Goal: Navigation & Orientation: Understand site structure

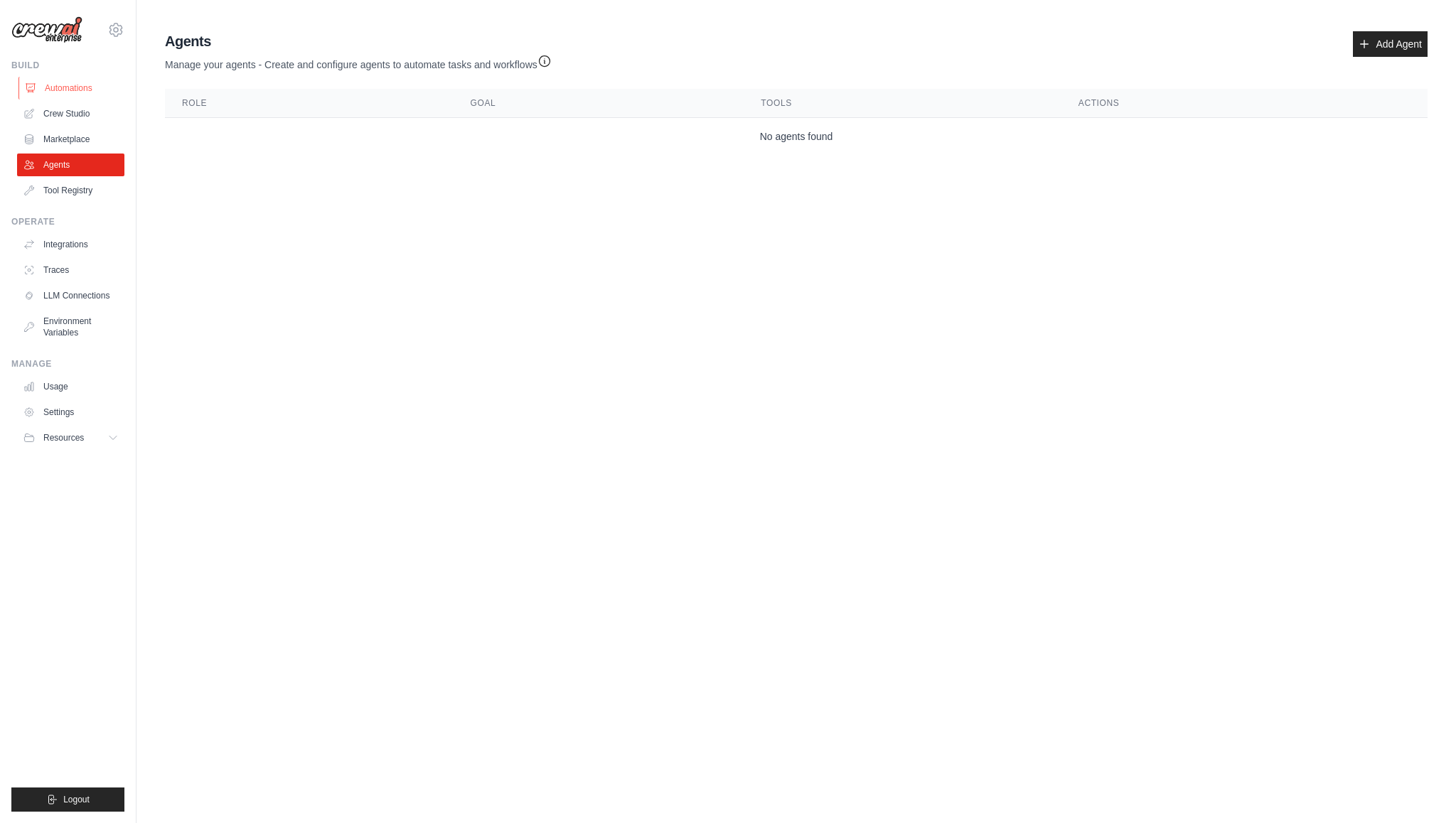
click at [70, 85] on link "Automations" at bounding box center [72, 88] width 108 height 23
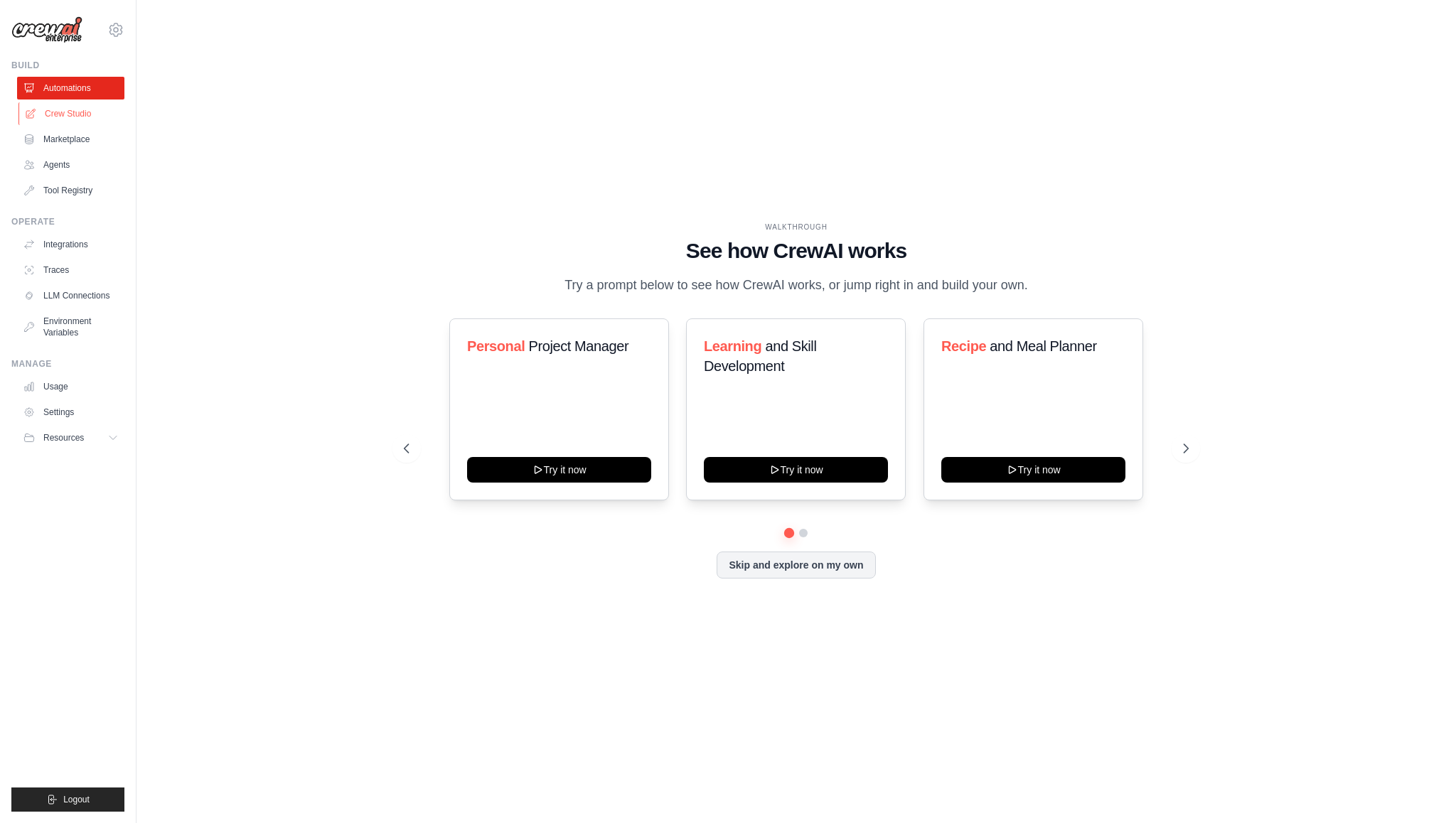
click at [85, 109] on link "Crew Studio" at bounding box center [72, 114] width 108 height 23
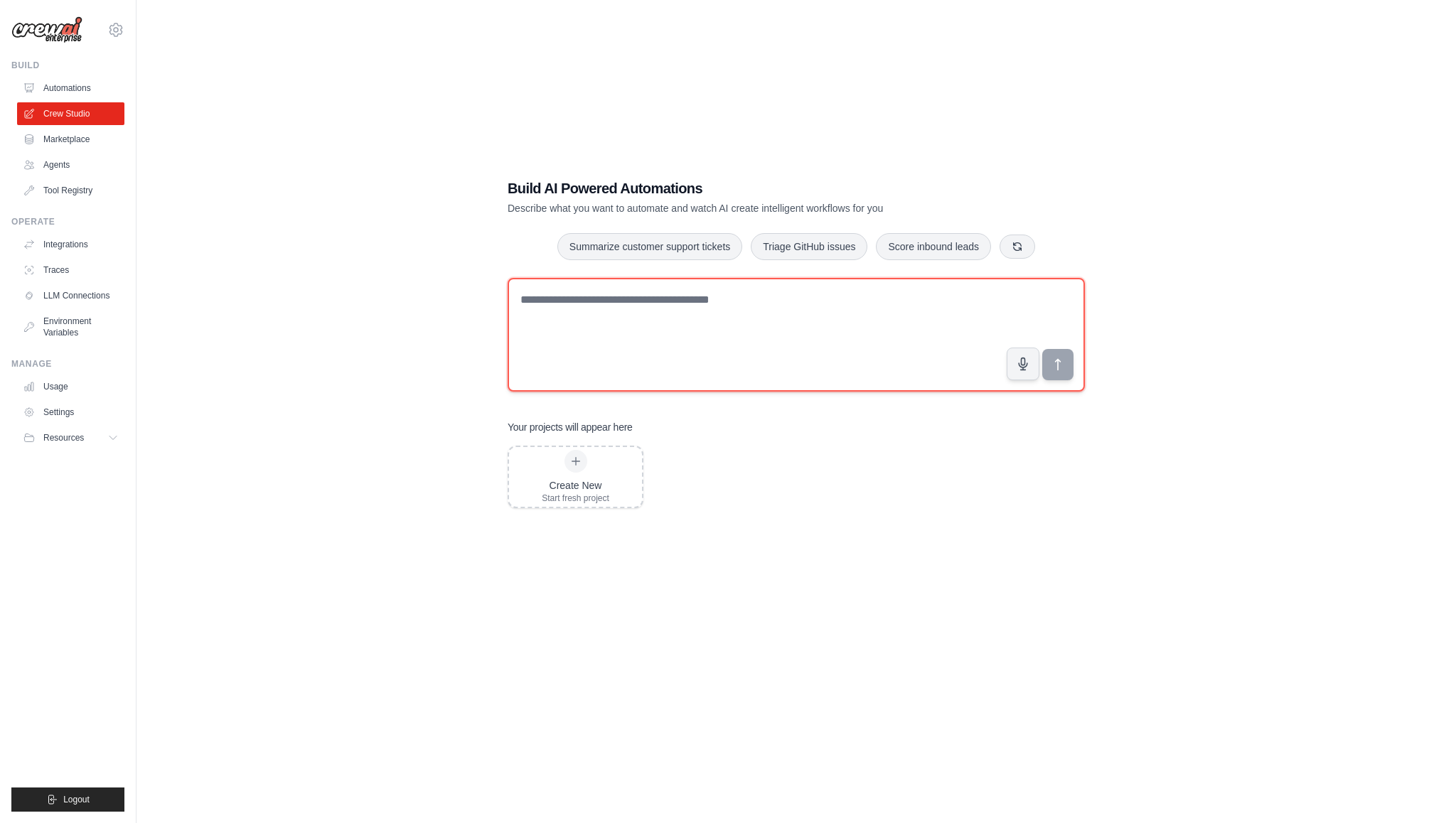
click at [669, 319] on textarea at bounding box center [796, 334] width 577 height 113
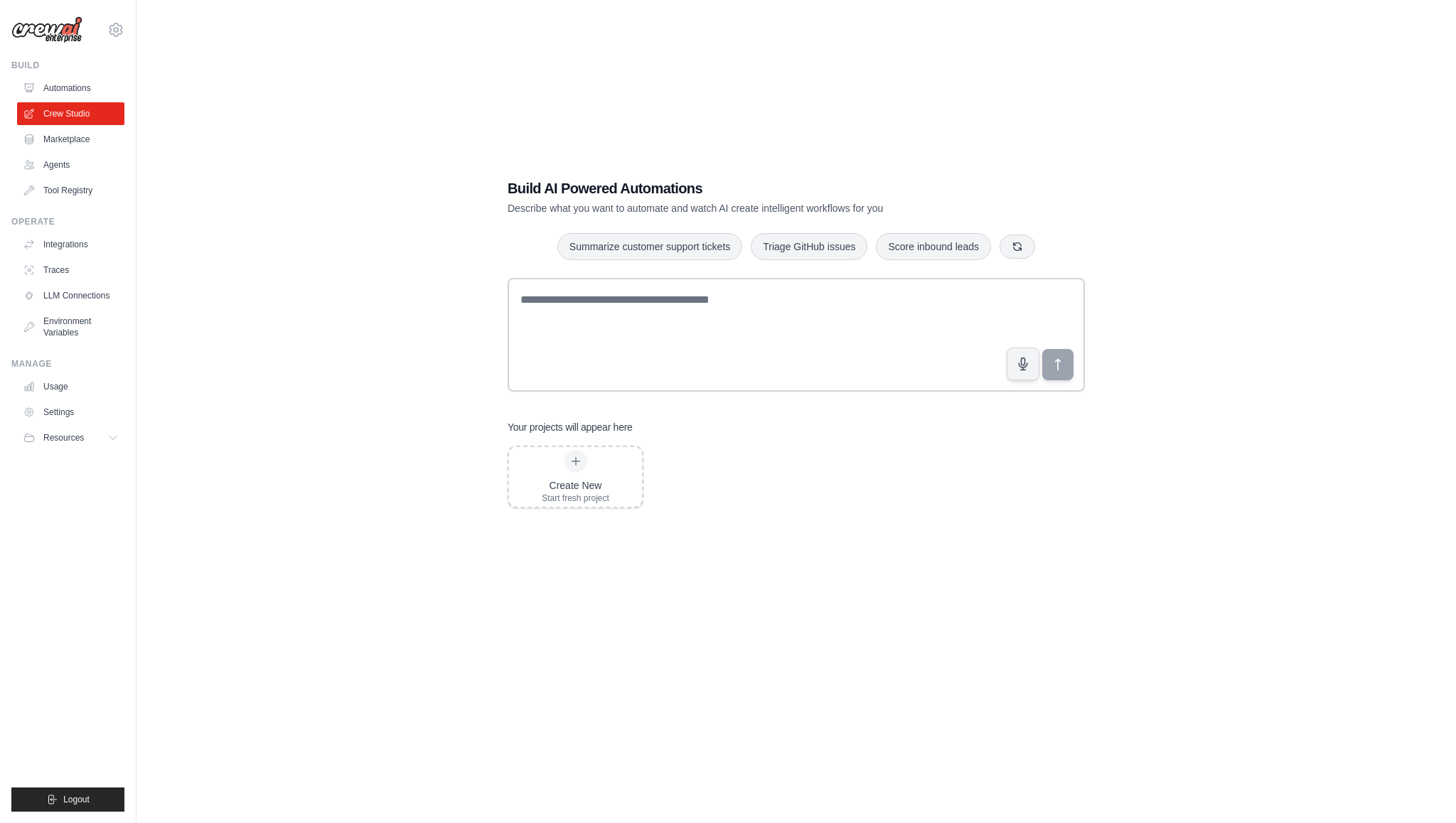
click at [81, 86] on link "Automations" at bounding box center [71, 88] width 108 height 23
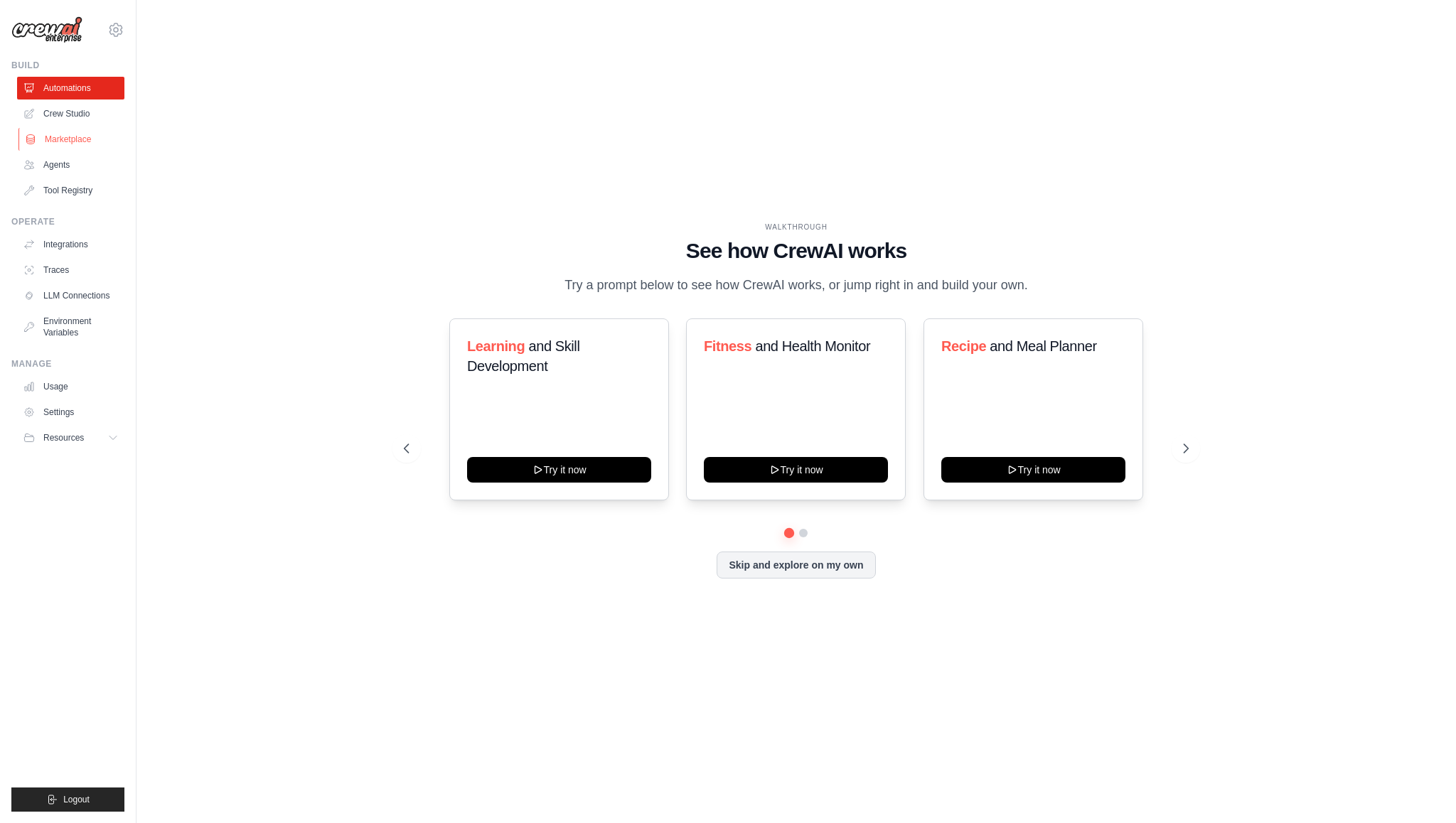
click at [84, 144] on link "Marketplace" at bounding box center [72, 139] width 108 height 23
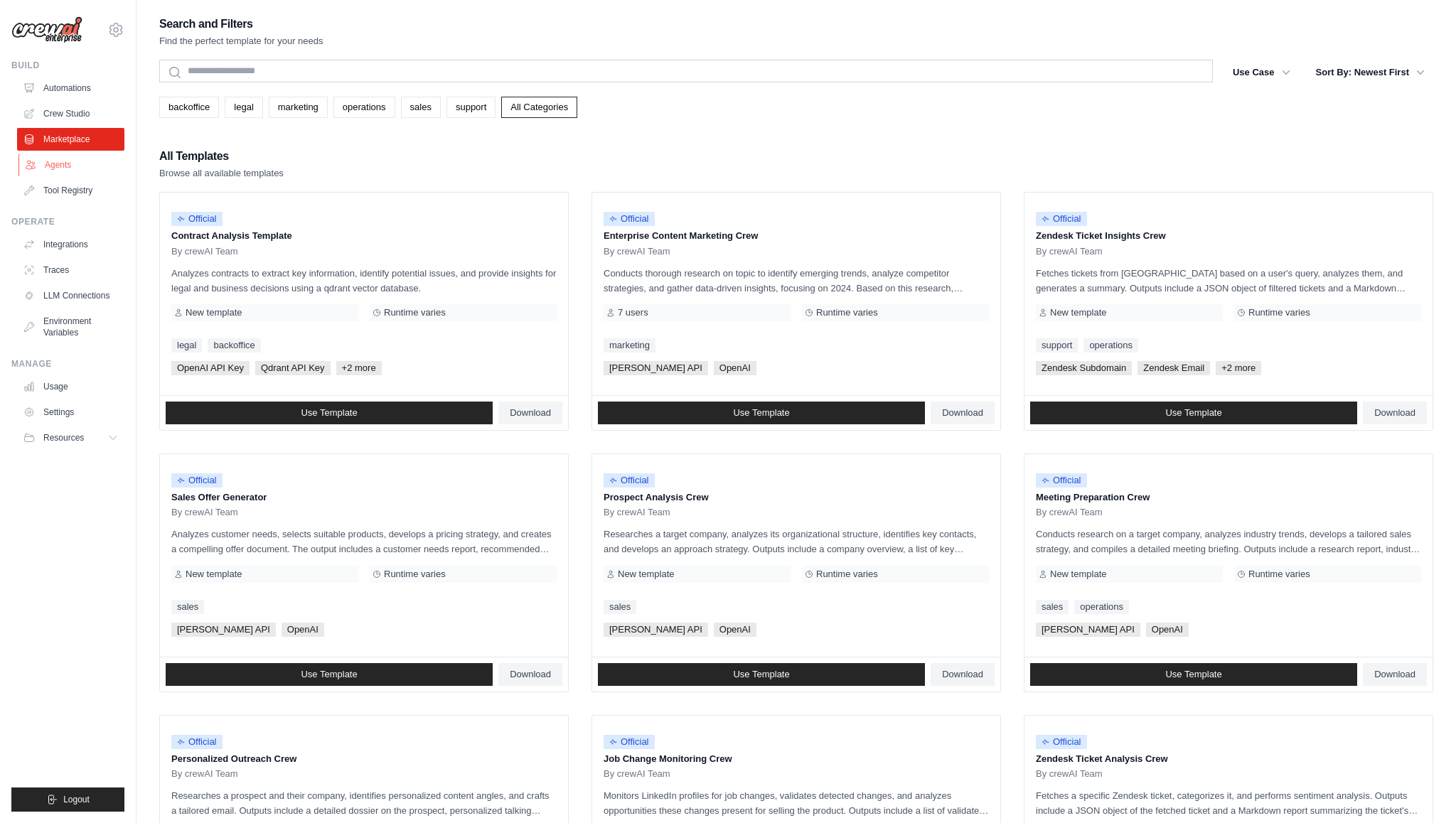
click at [53, 161] on link "Agents" at bounding box center [72, 165] width 108 height 23
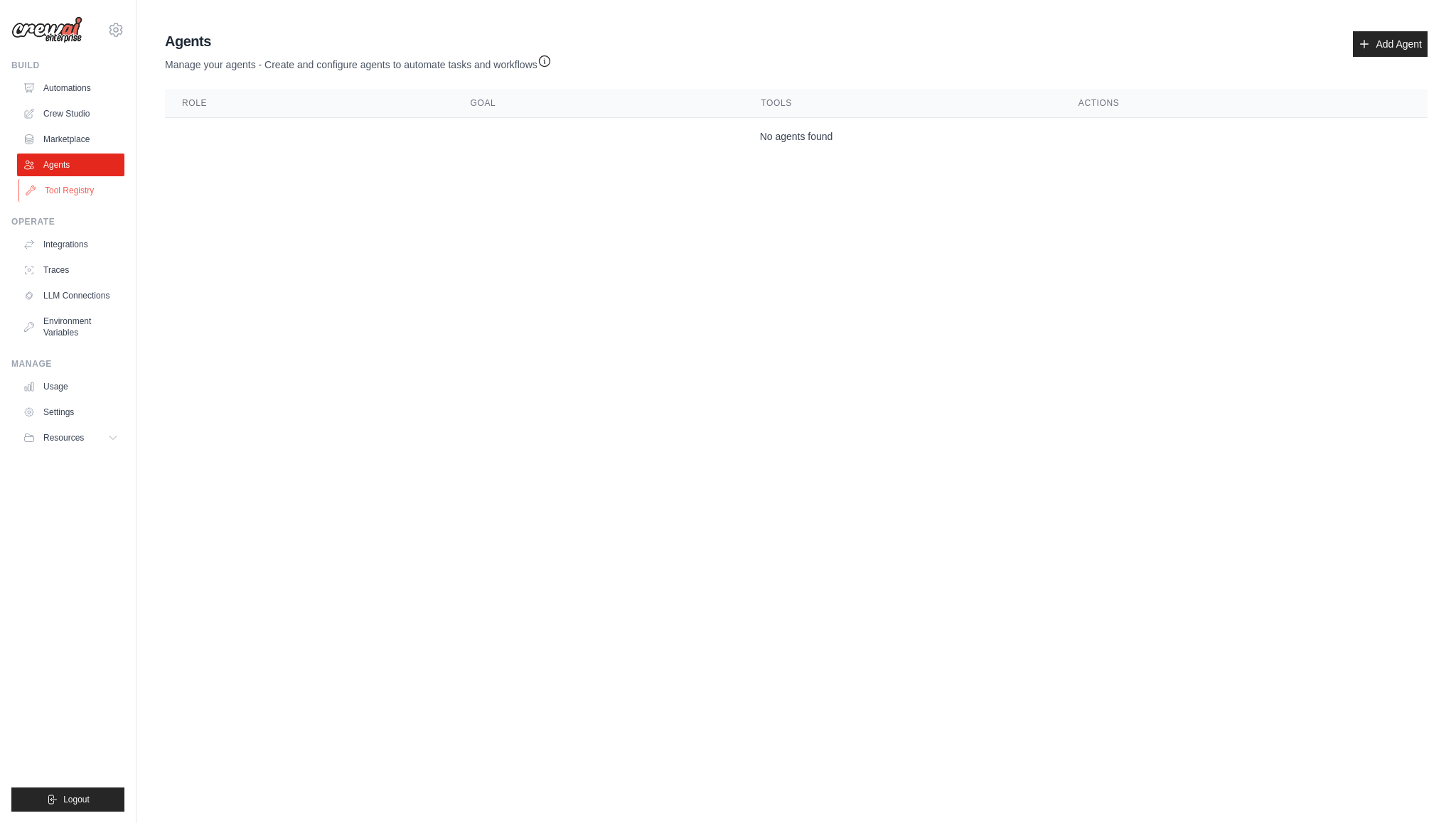
click at [83, 190] on link "Tool Registry" at bounding box center [72, 191] width 108 height 23
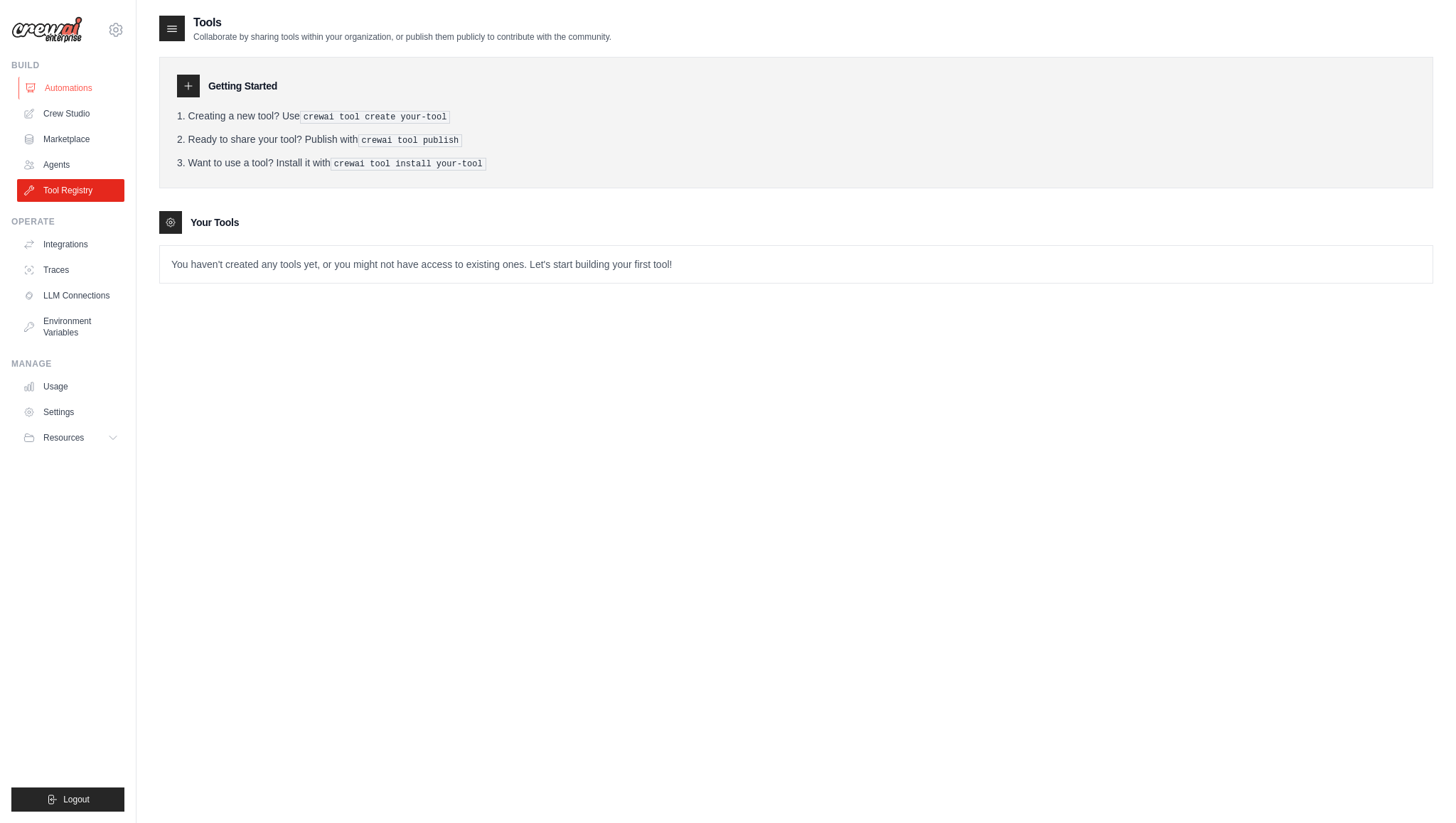
click at [96, 91] on link "Automations" at bounding box center [72, 88] width 108 height 23
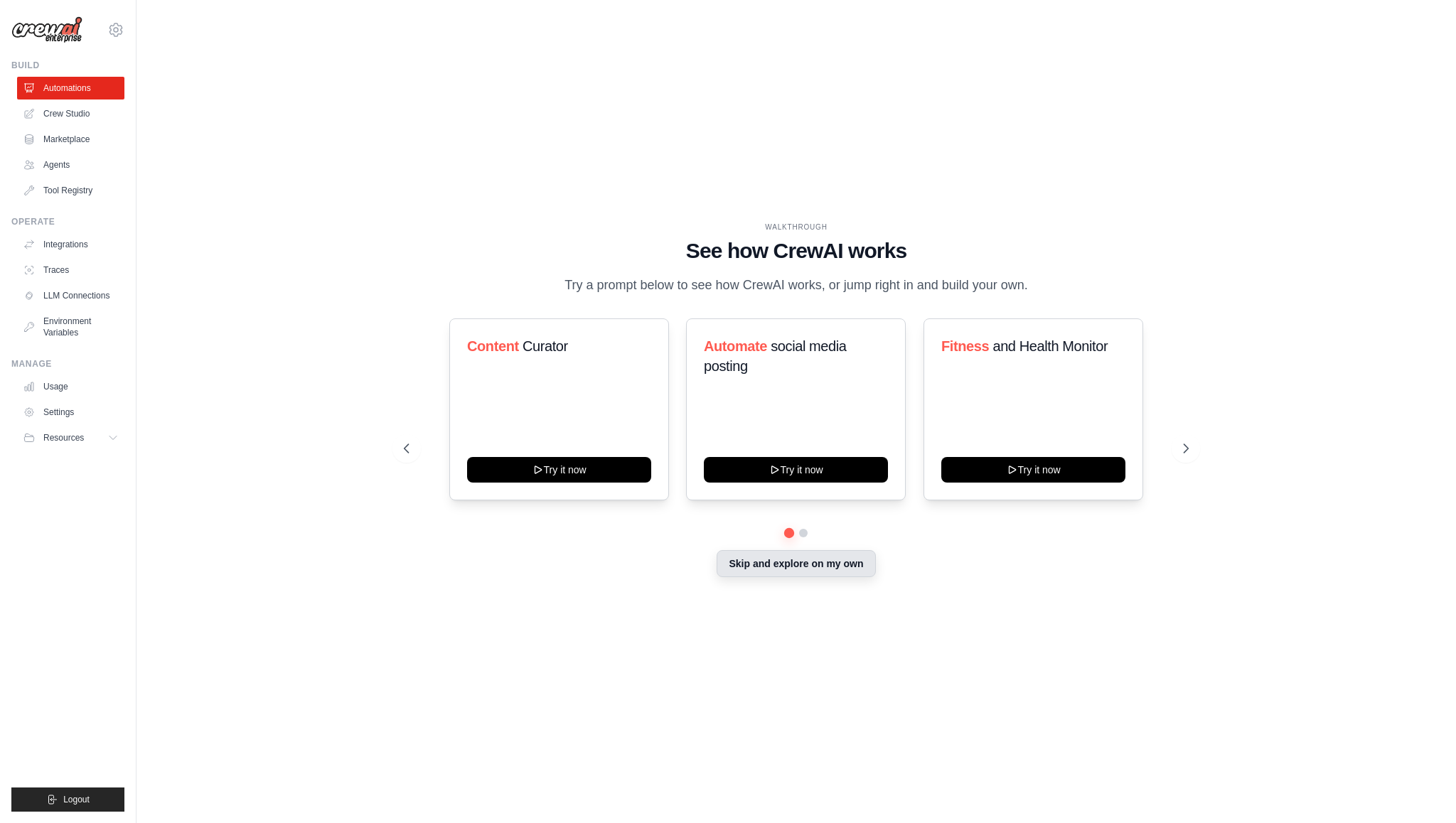
click at [809, 577] on button "Skip and explore on my own" at bounding box center [795, 564] width 158 height 27
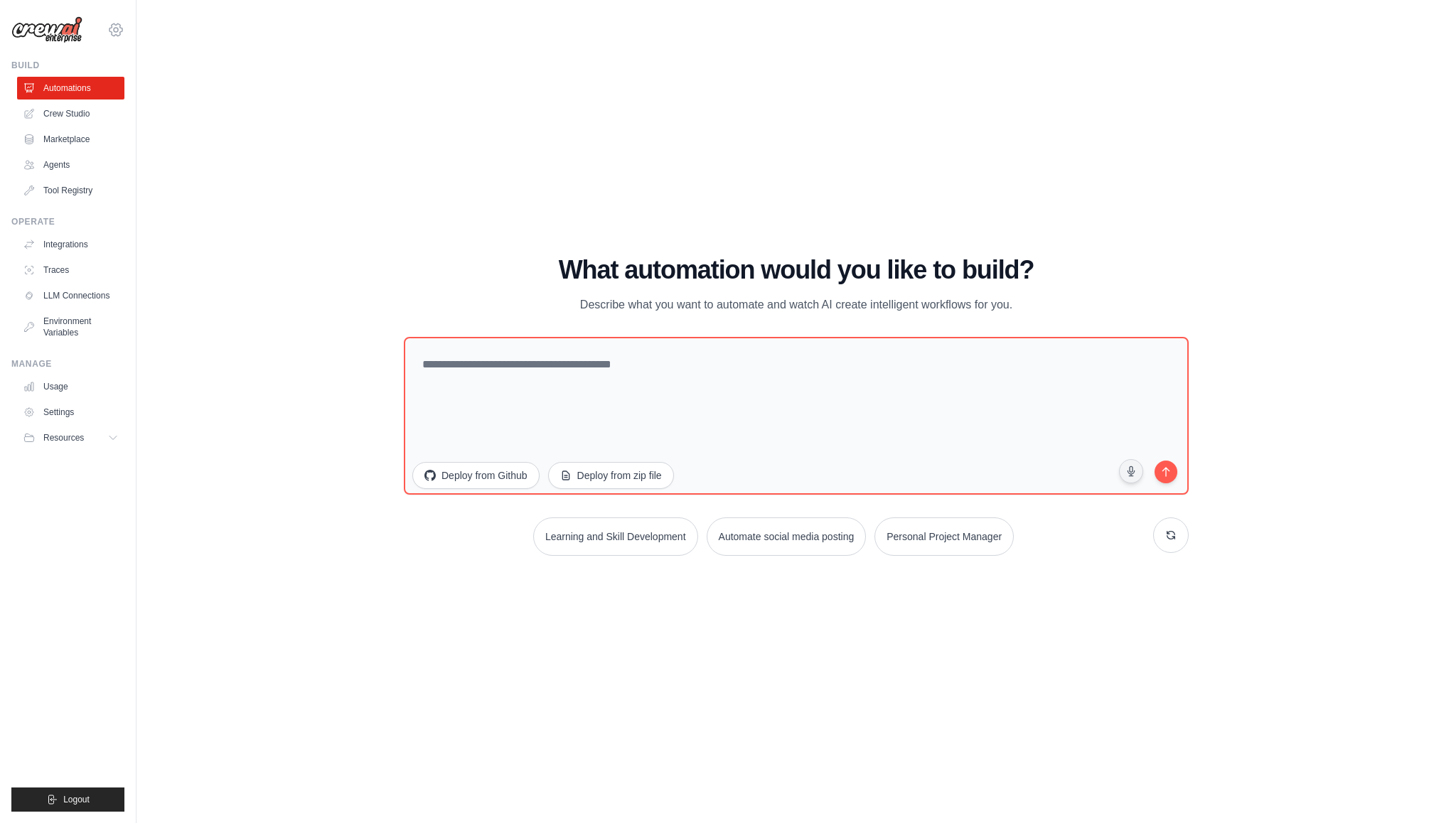
click at [110, 29] on icon at bounding box center [116, 30] width 17 height 17
click at [127, 95] on link "Settings" at bounding box center [116, 96] width 125 height 26
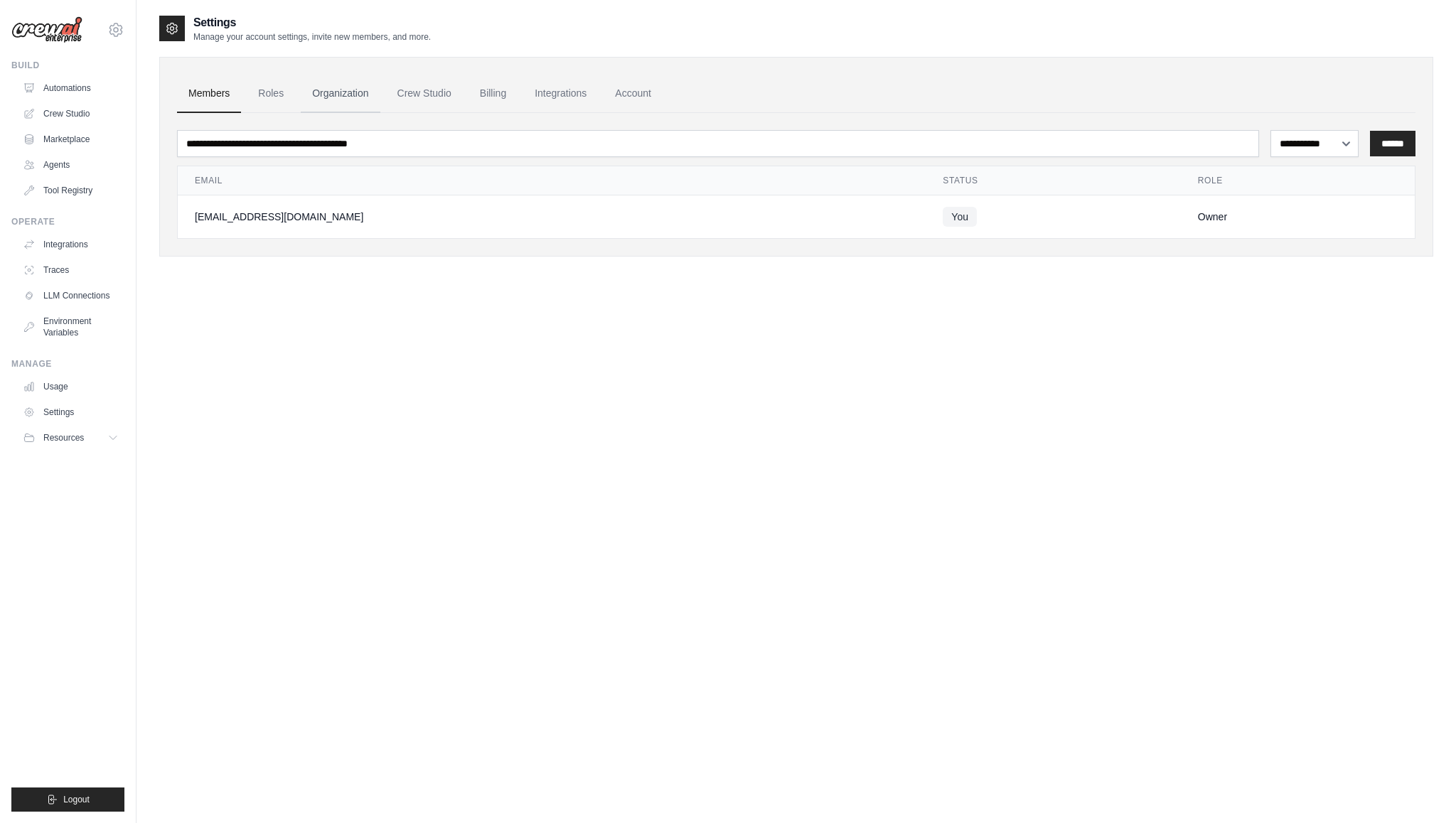
click at [349, 89] on link "Organization" at bounding box center [340, 94] width 79 height 38
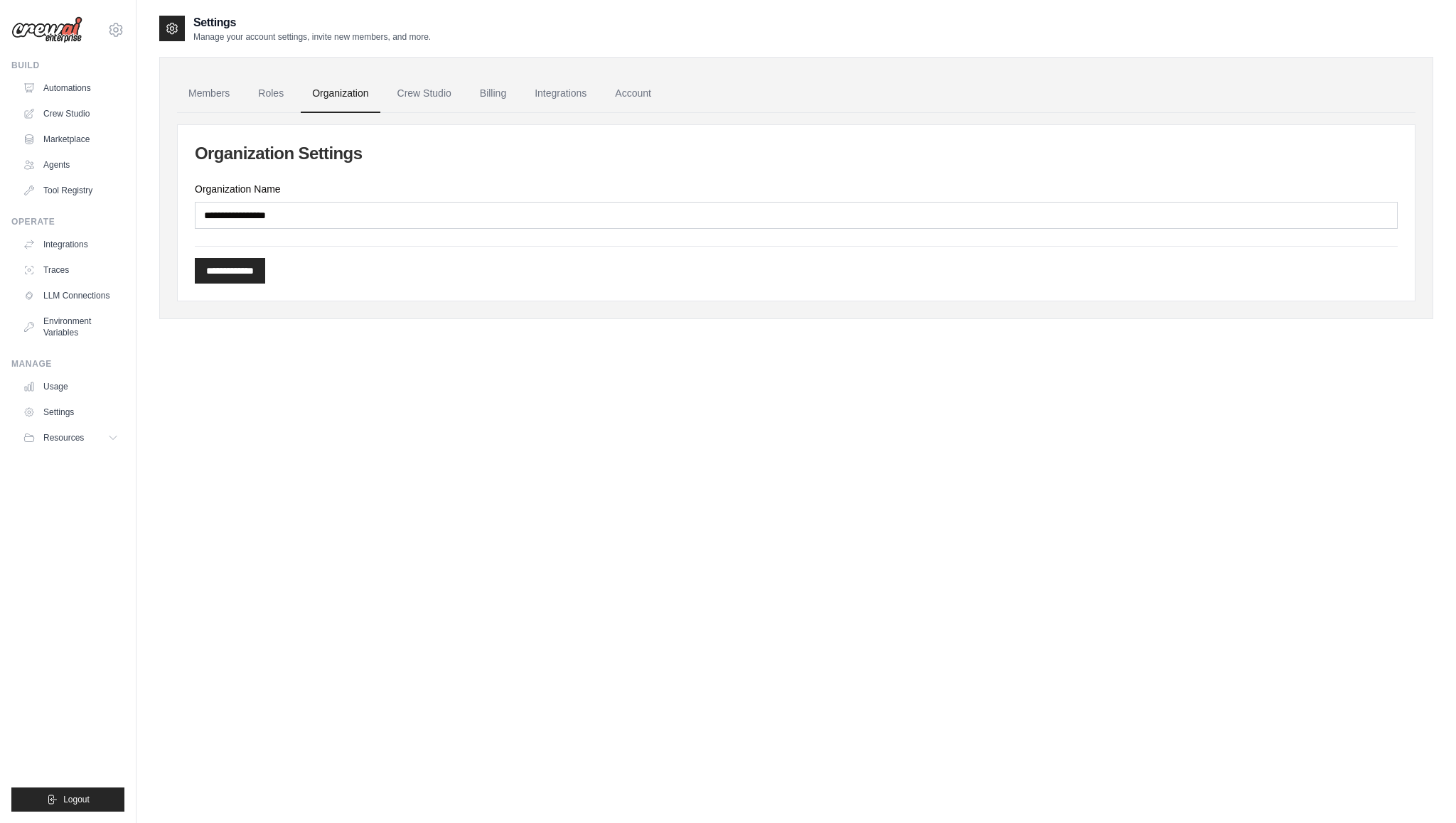
click at [352, 93] on link "Organization" at bounding box center [340, 94] width 79 height 38
click at [285, 93] on link "Roles" at bounding box center [271, 94] width 48 height 38
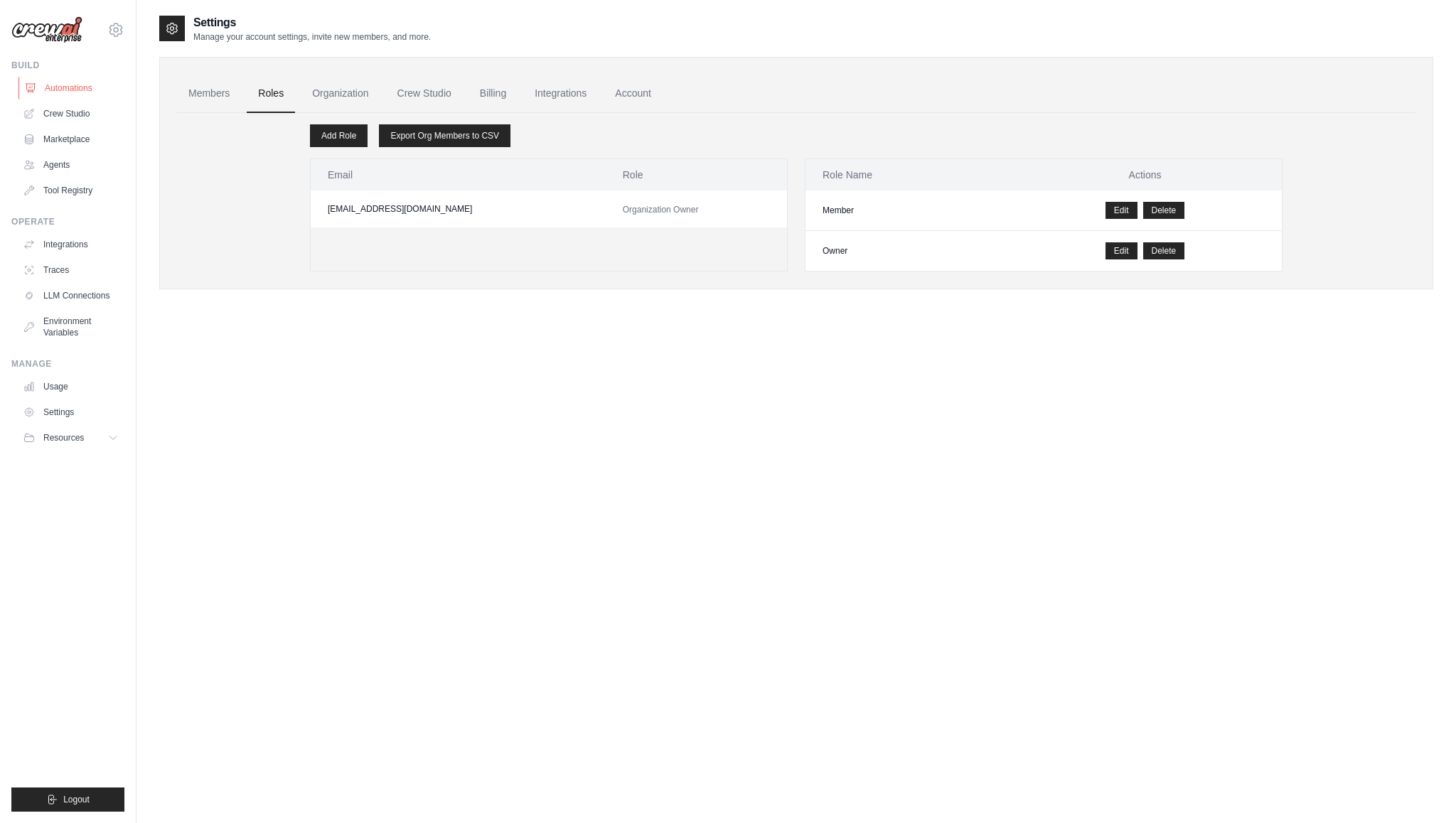
click at [93, 91] on link "Automations" at bounding box center [72, 88] width 108 height 23
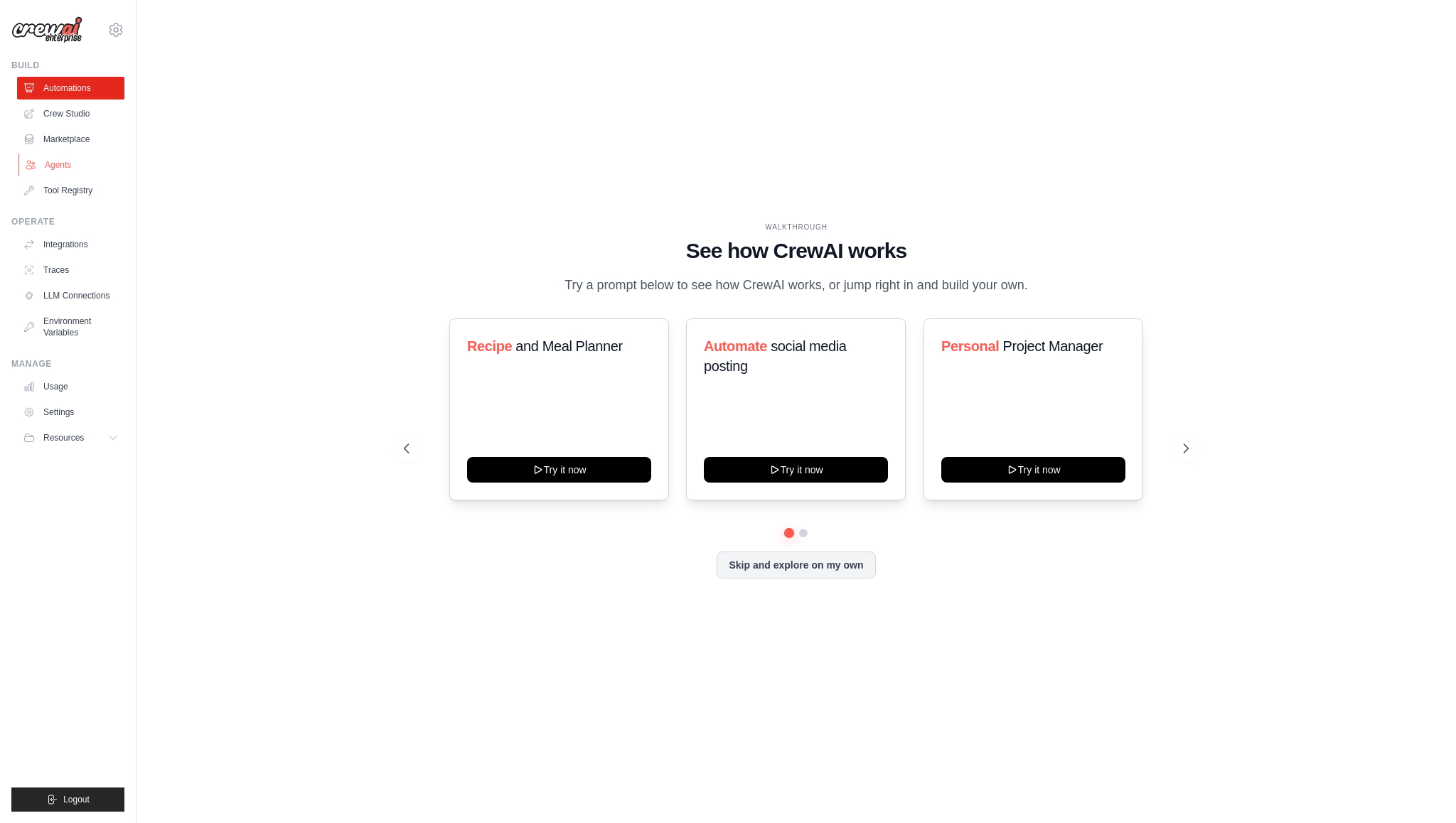
click at [79, 163] on link "Agents" at bounding box center [72, 165] width 108 height 23
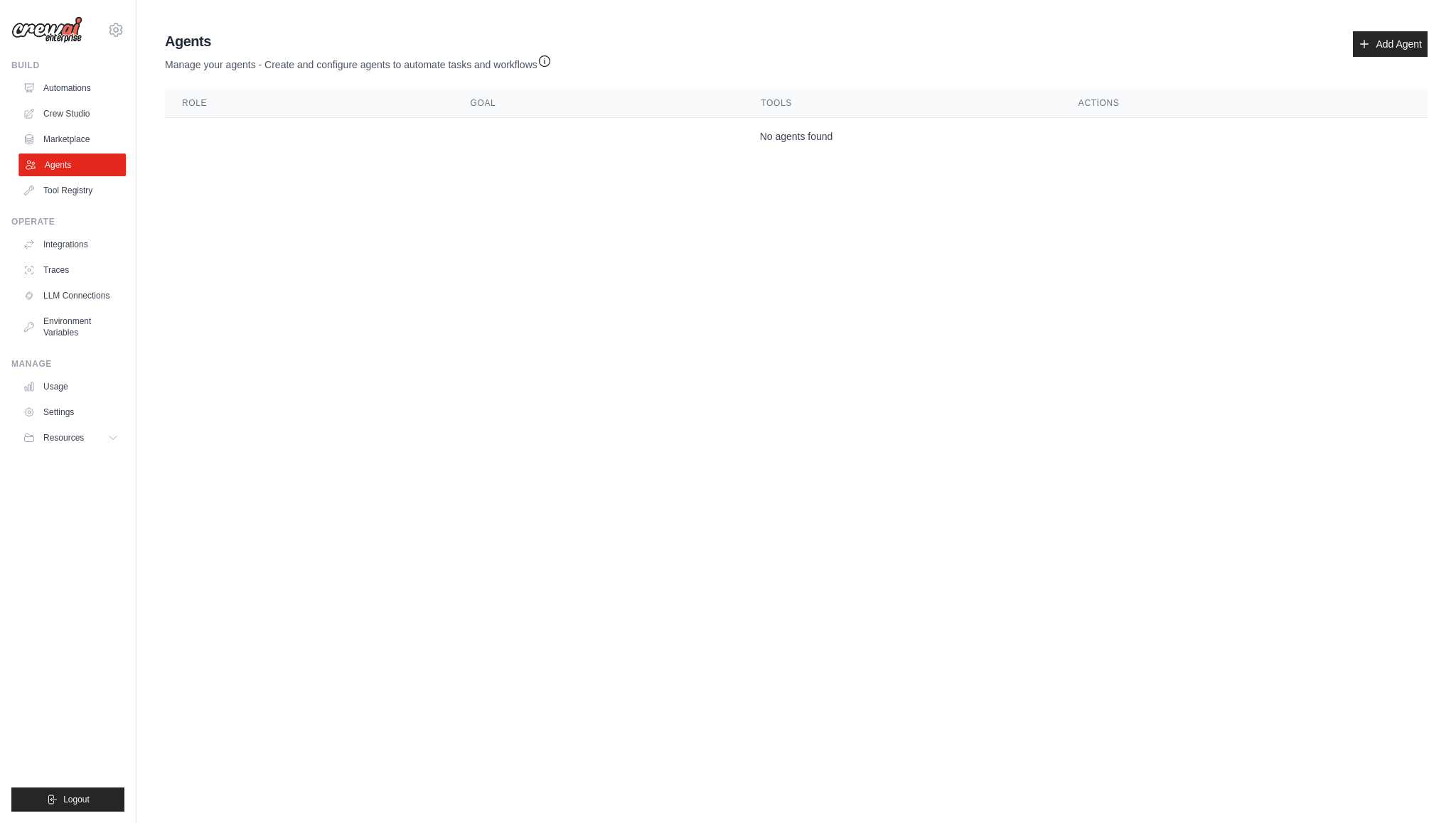
drag, startPoint x: 79, startPoint y: 163, endPoint x: 71, endPoint y: 164, distance: 8.1
click at [71, 164] on link "Agents" at bounding box center [72, 165] width 108 height 23
click at [61, 164] on link "Agents" at bounding box center [71, 165] width 108 height 23
click at [86, 196] on link "Tool Registry" at bounding box center [71, 191] width 108 height 23
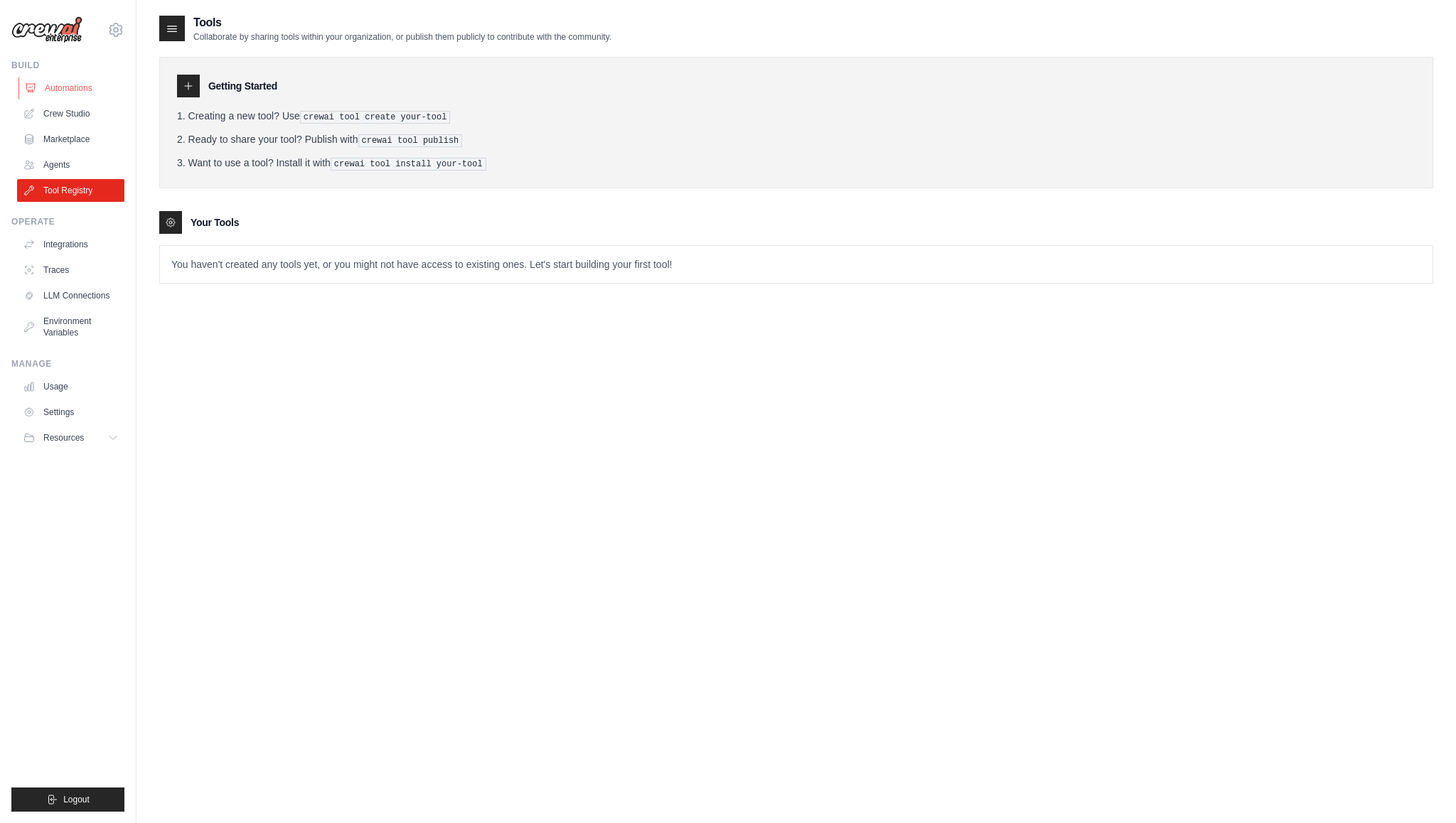
click at [100, 92] on link "Automations" at bounding box center [72, 88] width 108 height 23
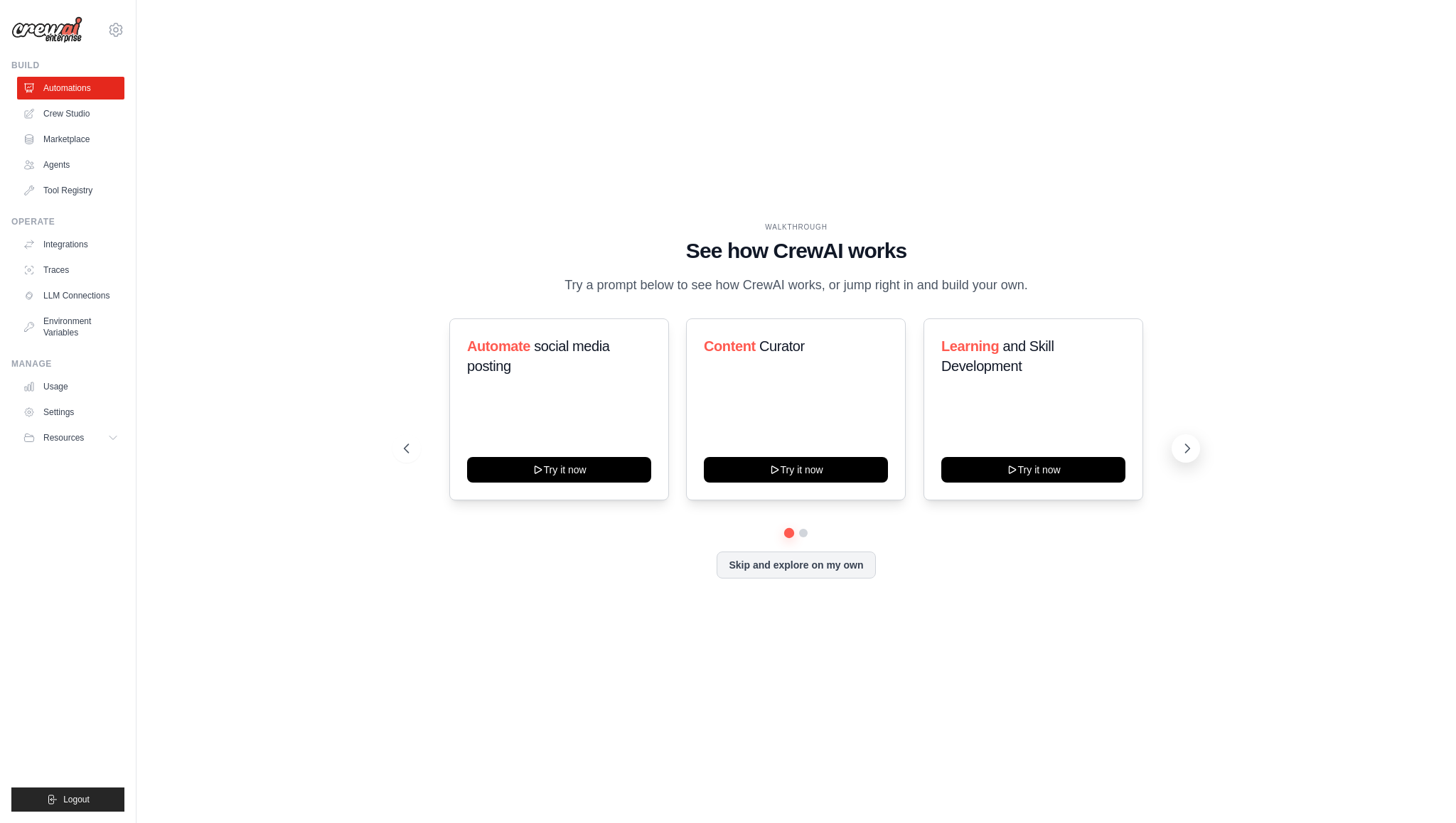
click at [1188, 455] on icon at bounding box center [1187, 448] width 14 height 14
click at [1186, 455] on icon at bounding box center [1187, 448] width 14 height 14
